Goal: Task Accomplishment & Management: Complete application form

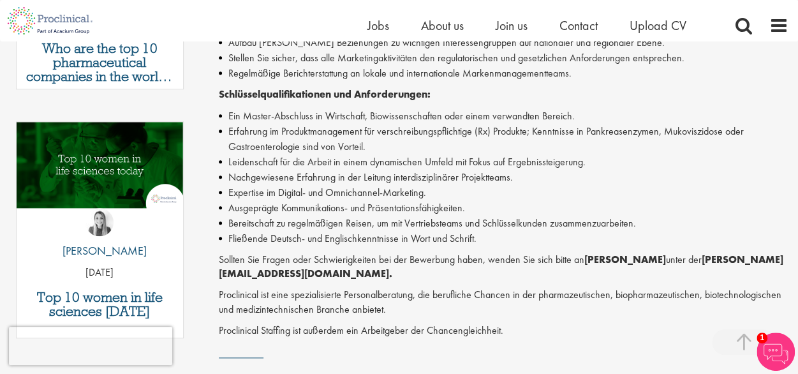
scroll to position [613, 0]
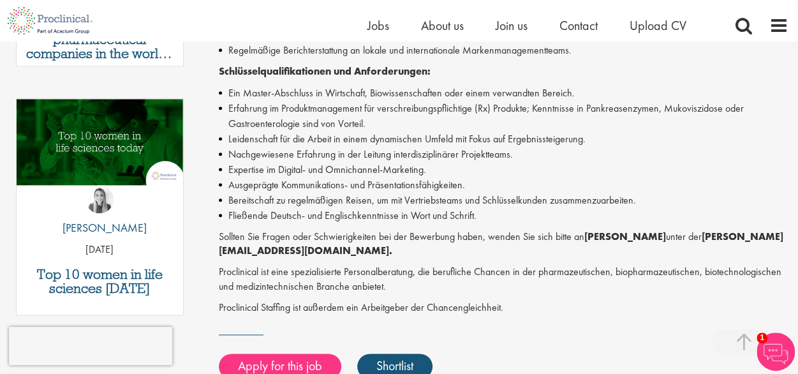
click at [421, 226] on div "Proclinical sucht einen Senior Product Manager RX, der sich einem dynamischen T…" at bounding box center [503, 36] width 569 height 557
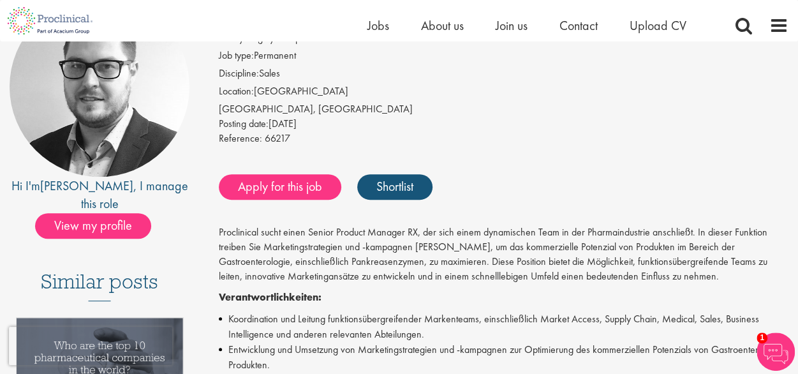
scroll to position [148, 0]
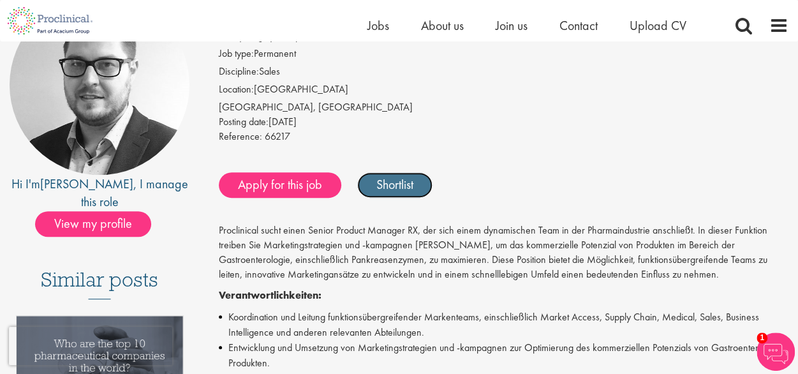
click at [396, 191] on link "Shortlist" at bounding box center [394, 185] width 75 height 26
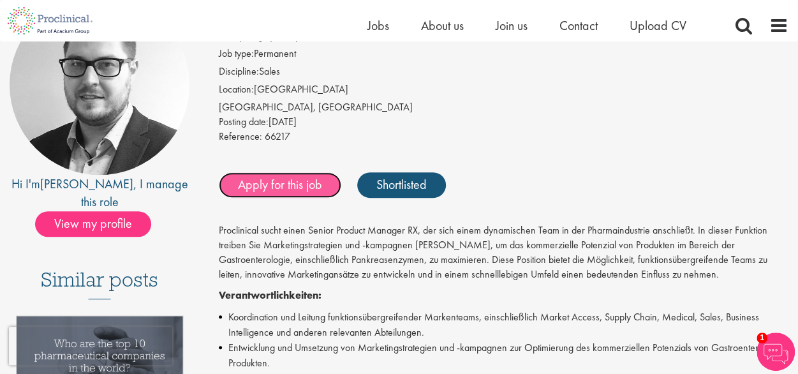
click at [291, 182] on link "Apply for this job" at bounding box center [280, 185] width 122 height 26
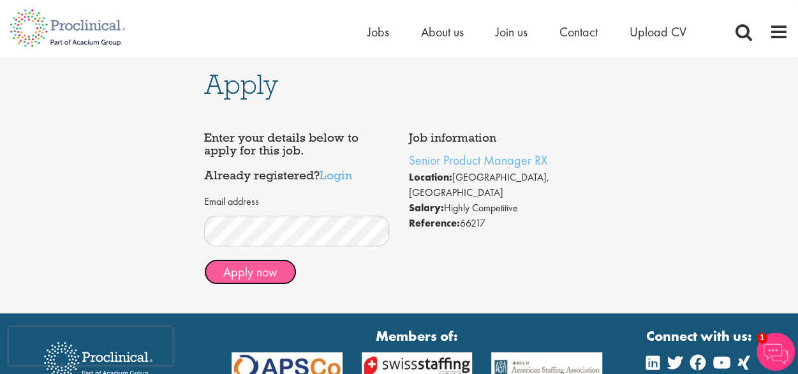
click at [274, 274] on button "Apply now" at bounding box center [250, 272] width 92 height 26
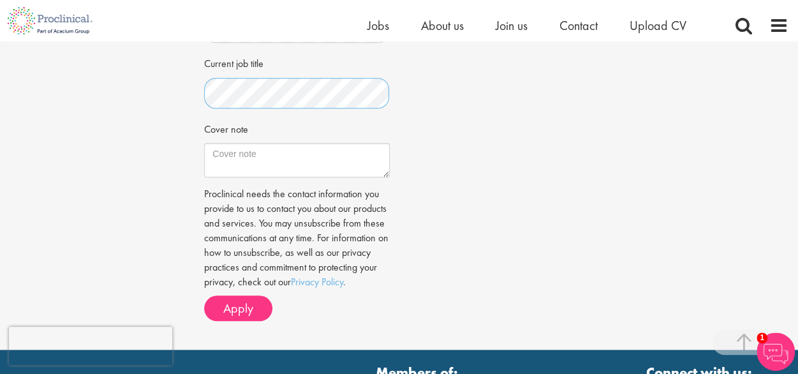
scroll to position [404, 0]
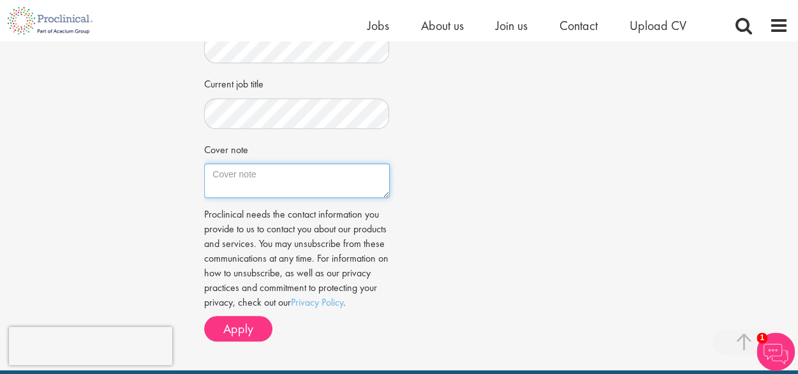
click at [297, 182] on textarea "Cover note" at bounding box center [296, 180] width 185 height 34
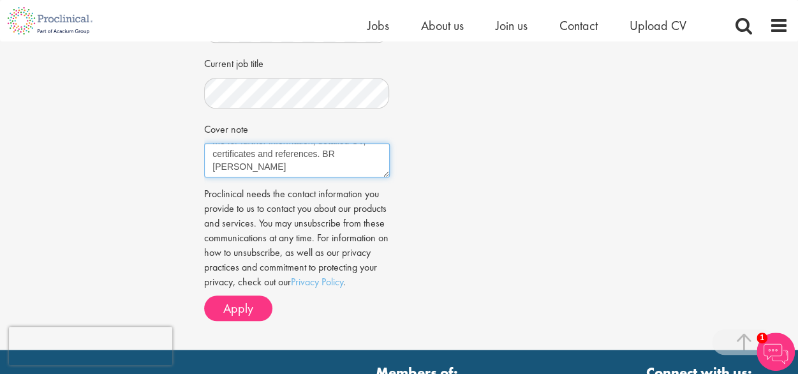
scroll to position [429, 0]
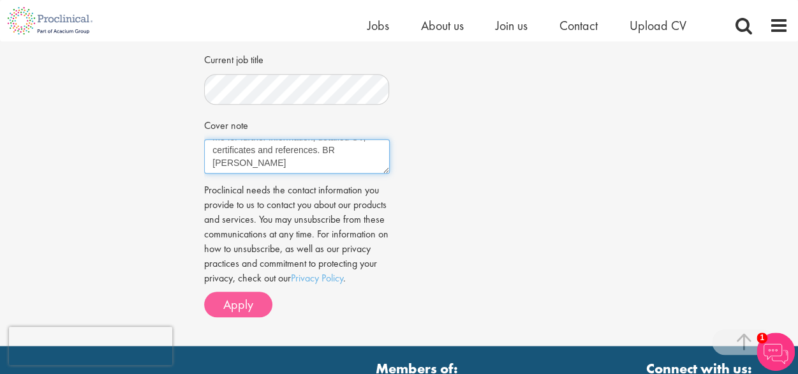
type textarea "Please provide me more information about the company and the job. please contac…"
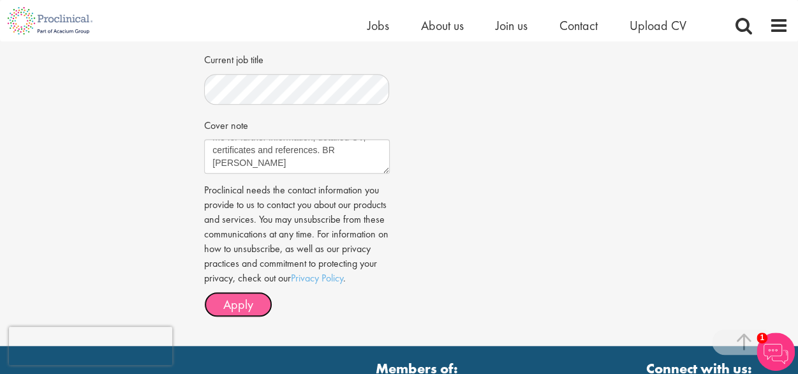
click at [231, 312] on span "Apply" at bounding box center [238, 304] width 30 height 17
